Goal: Navigation & Orientation: Go to known website

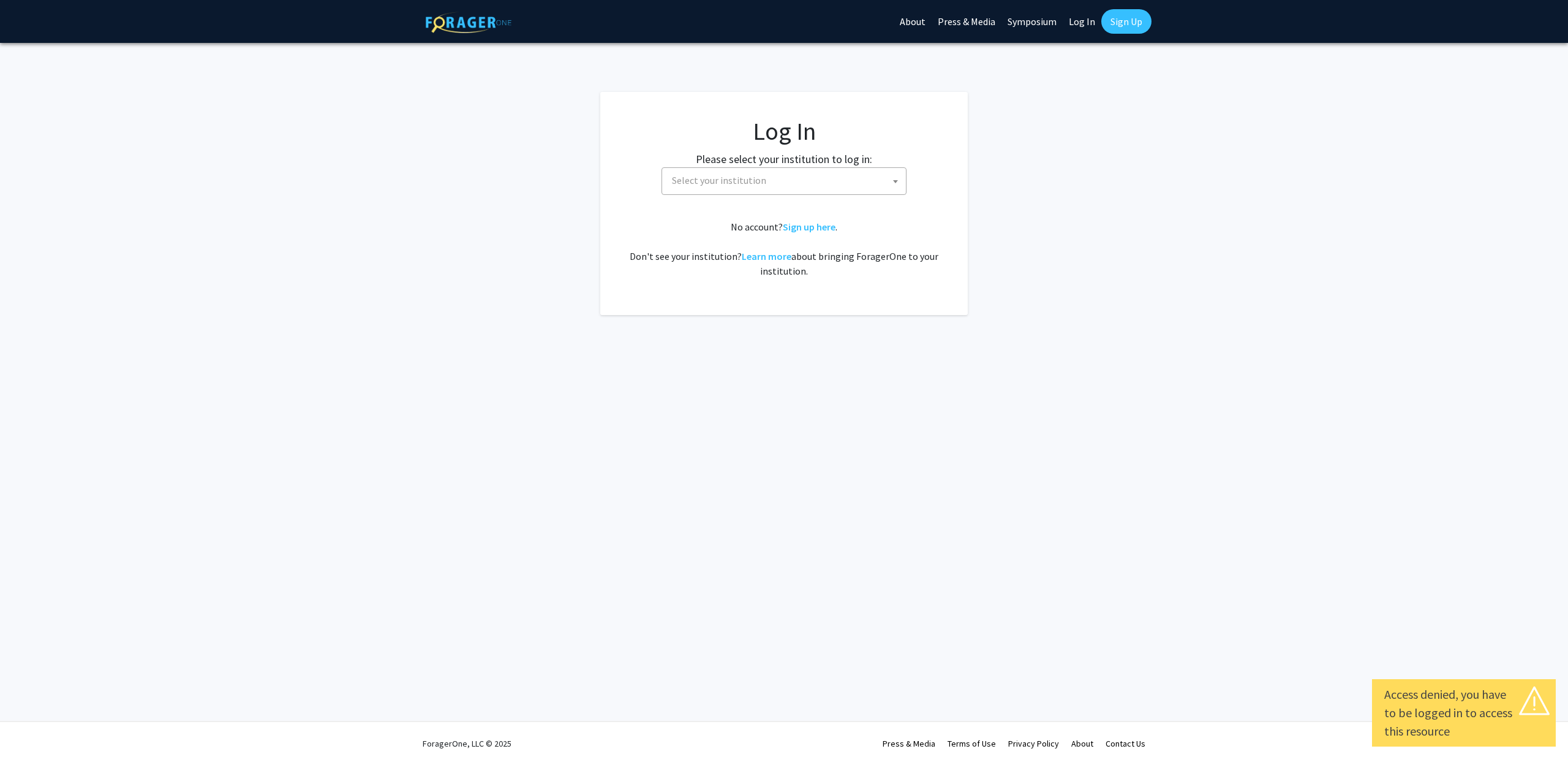
select select
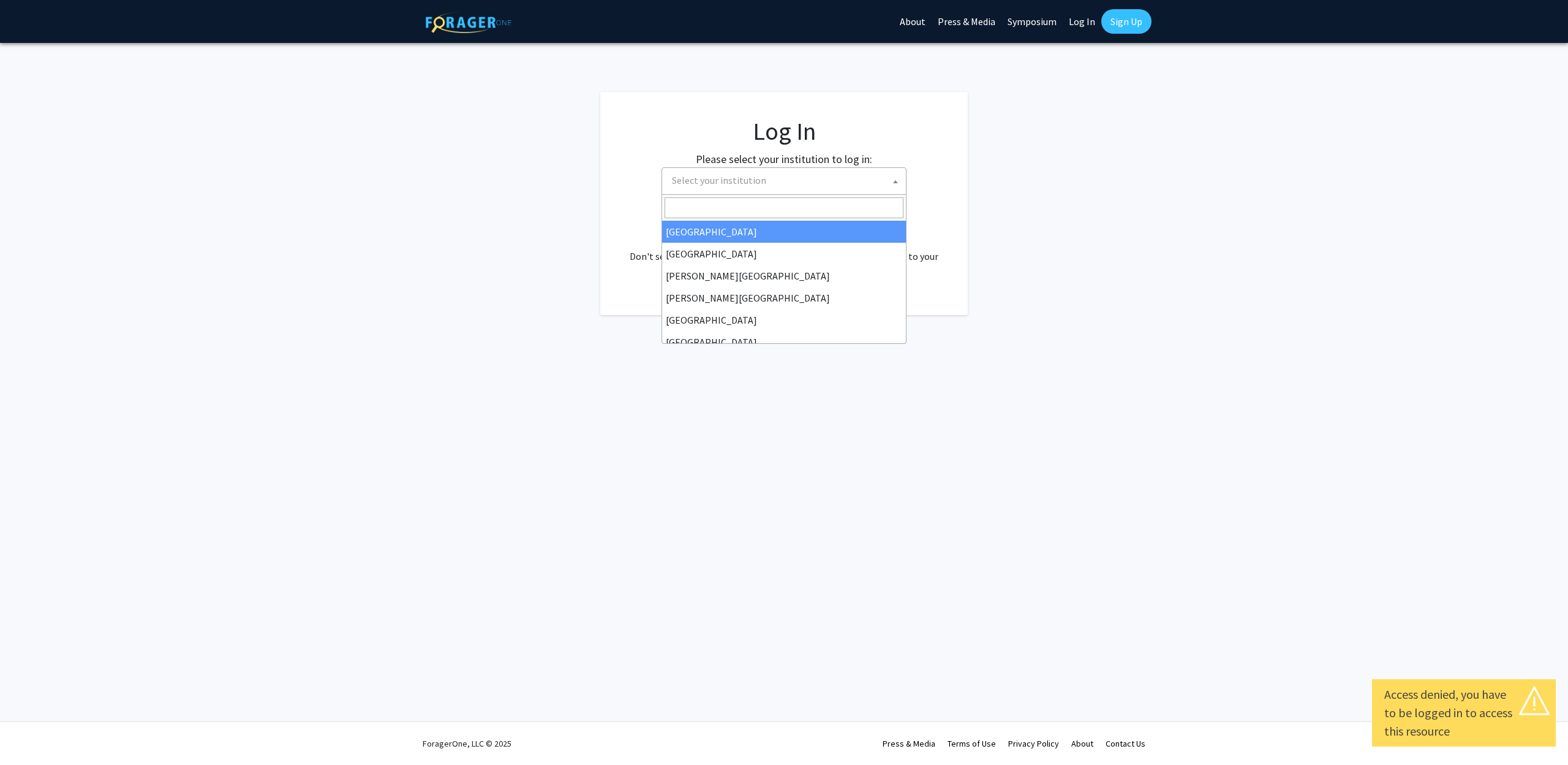
click at [740, 189] on span "Select your institution" at bounding box center [787, 181] width 239 height 25
type input "m"
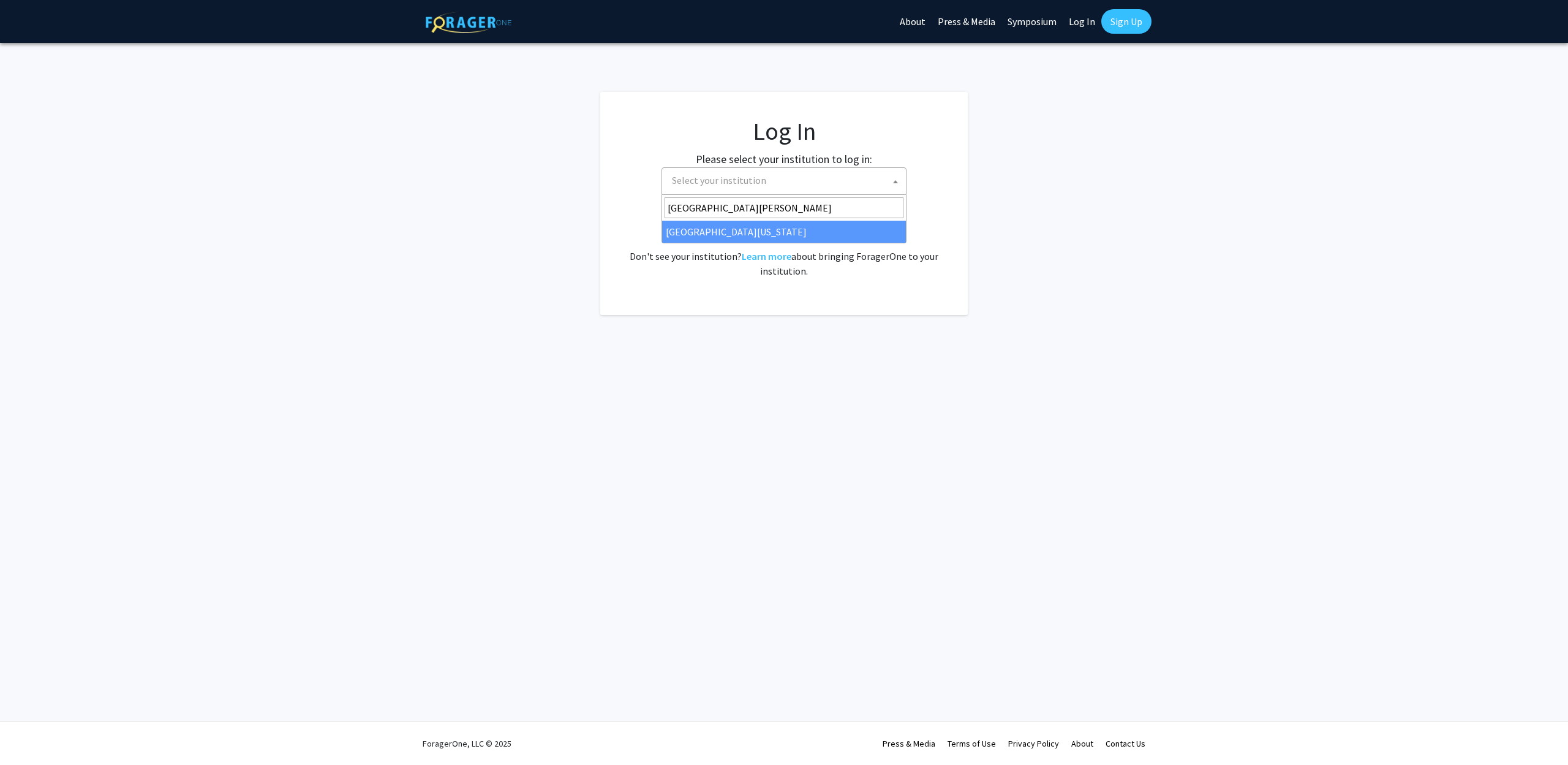
type input "[GEOGRAPHIC_DATA][PERSON_NAME]"
select select "31"
